Goal: Find contact information

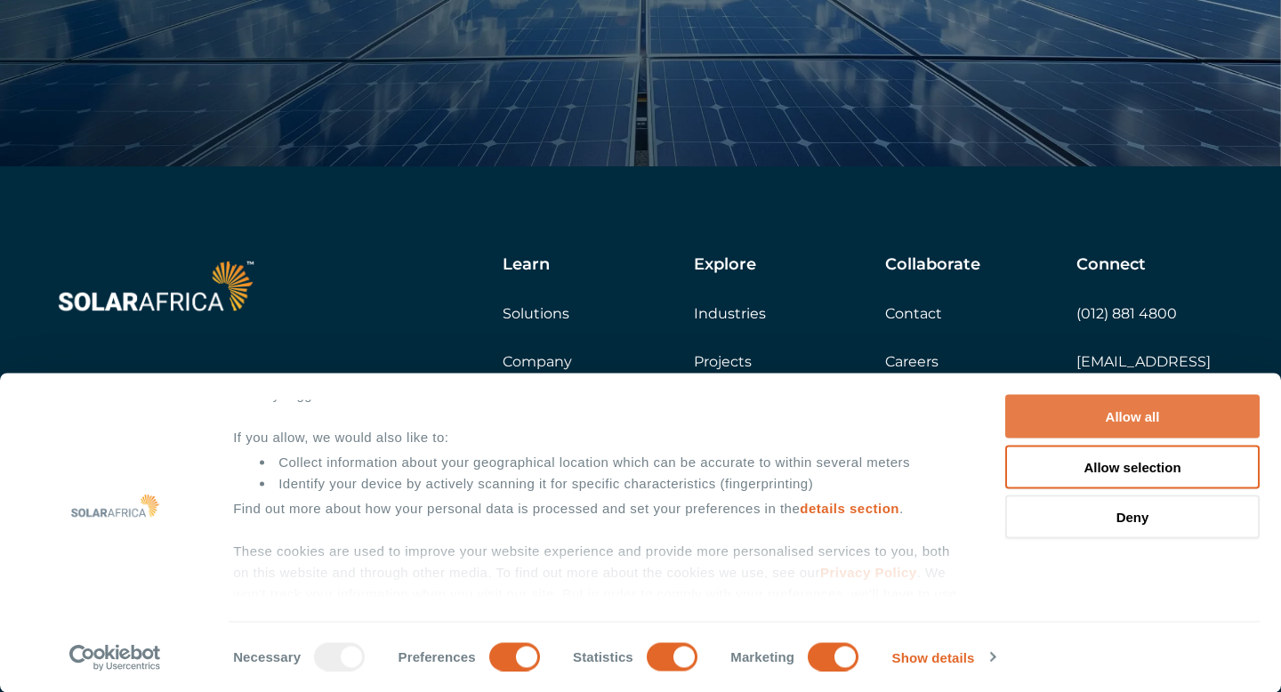
click at [1140, 418] on button "Allow all" at bounding box center [1132, 417] width 254 height 44
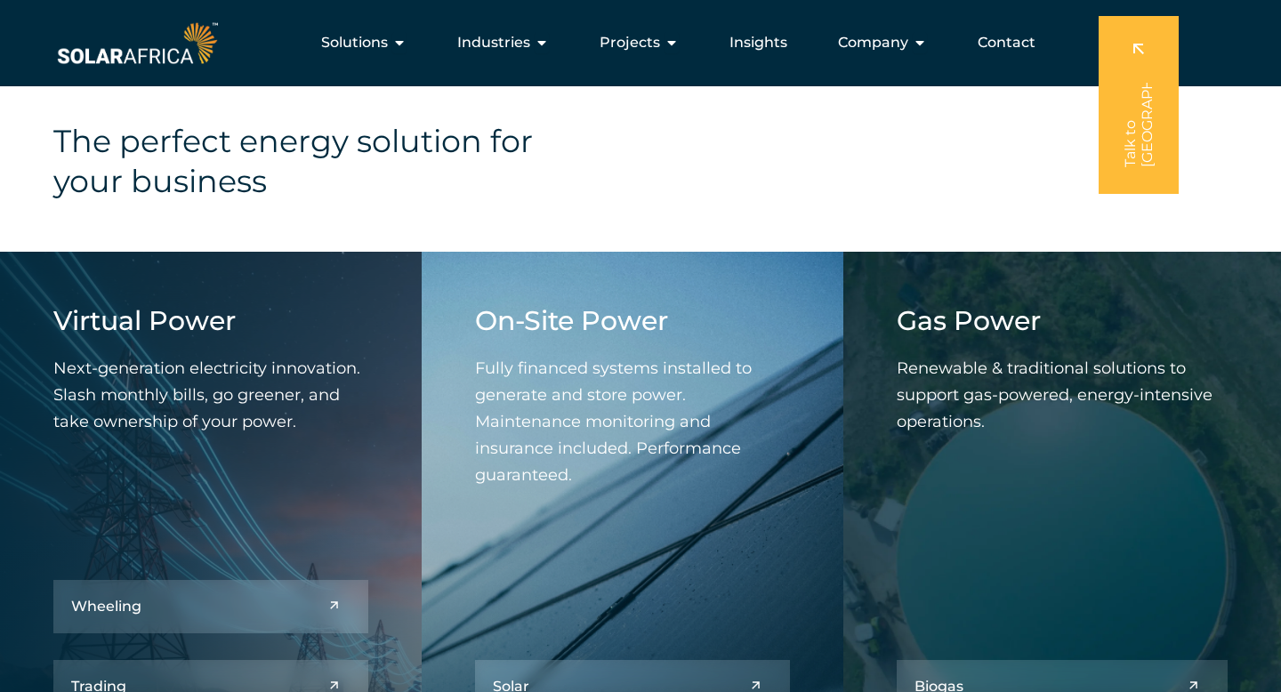
scroll to position [1559, 0]
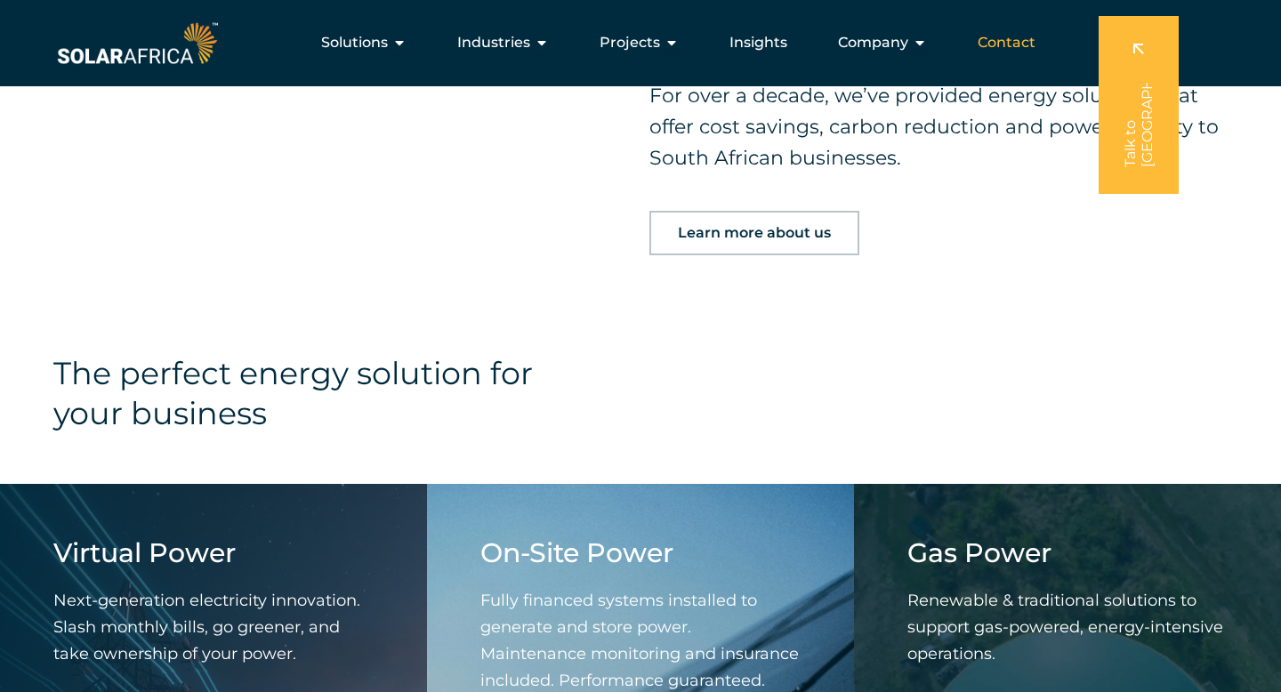
click at [1023, 47] on span "Contact" at bounding box center [1007, 42] width 58 height 21
